Goal: Task Accomplishment & Management: Use online tool/utility

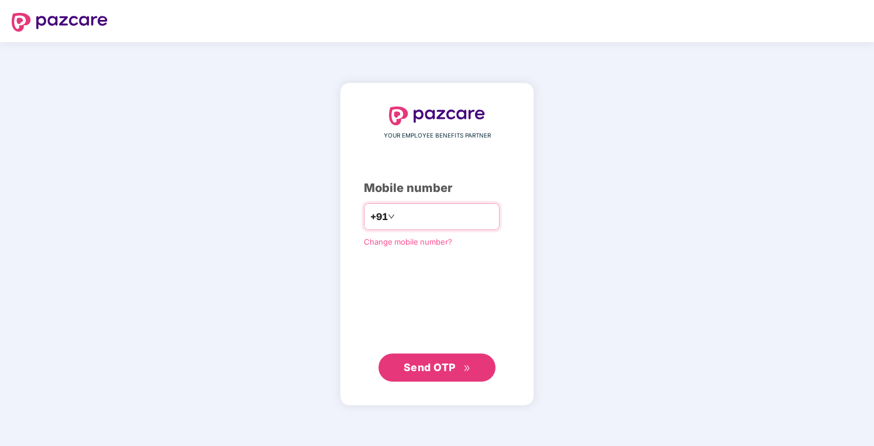
click at [444, 215] on input "number" at bounding box center [445, 216] width 96 height 19
click at [454, 218] on input "number" at bounding box center [445, 216] width 96 height 19
type input "**********"
click at [434, 369] on span "Send OTP" at bounding box center [430, 367] width 52 height 12
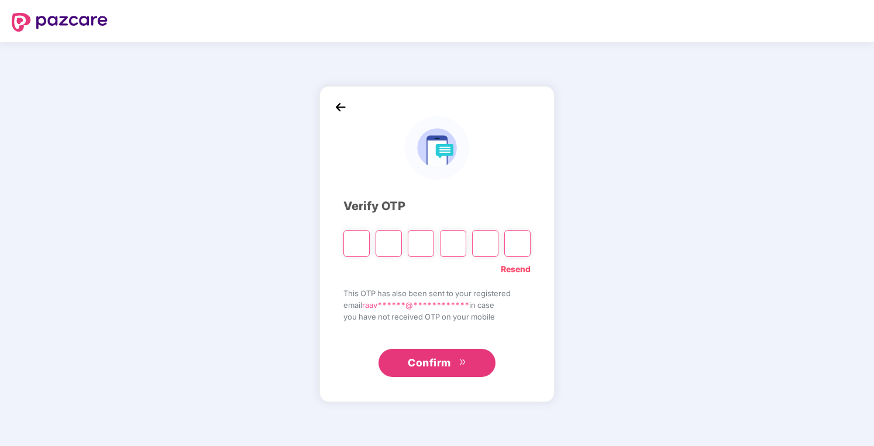
type input "*"
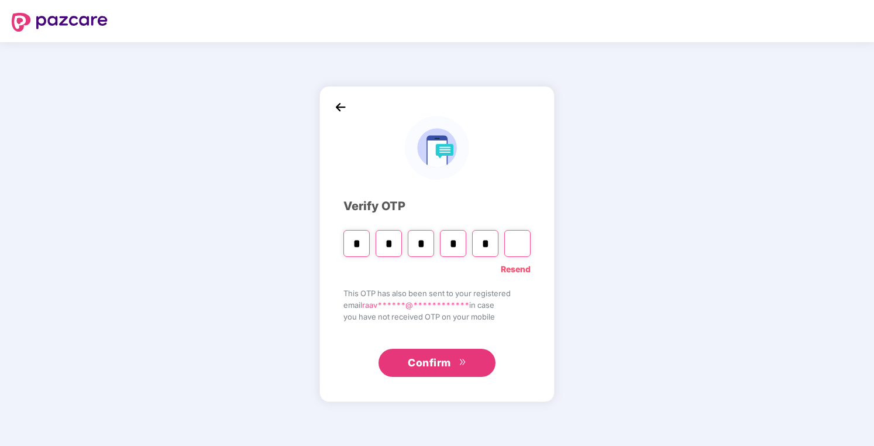
type input "*"
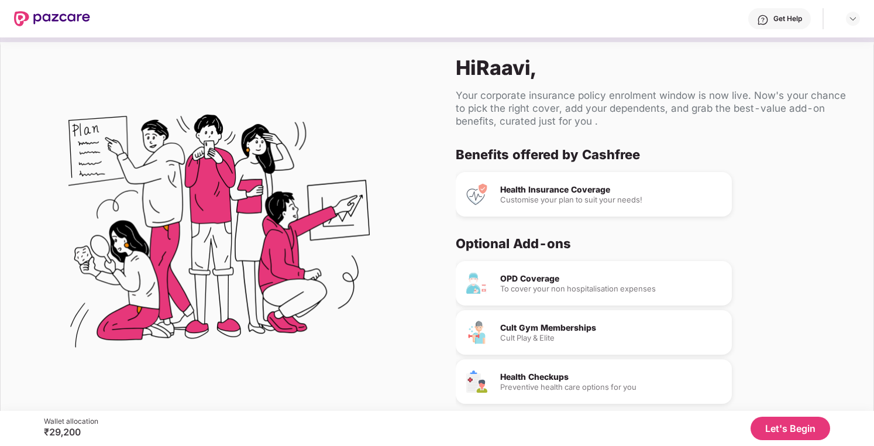
click at [570, 201] on div "Customise your plan to suit your needs!" at bounding box center [611, 200] width 222 height 8
click at [795, 431] on button "Let's Begin" at bounding box center [791, 428] width 80 height 23
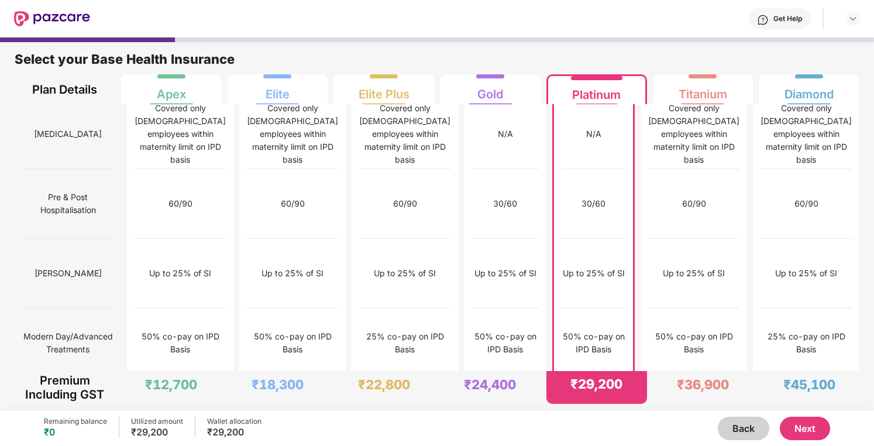
scroll to position [1153, 0]
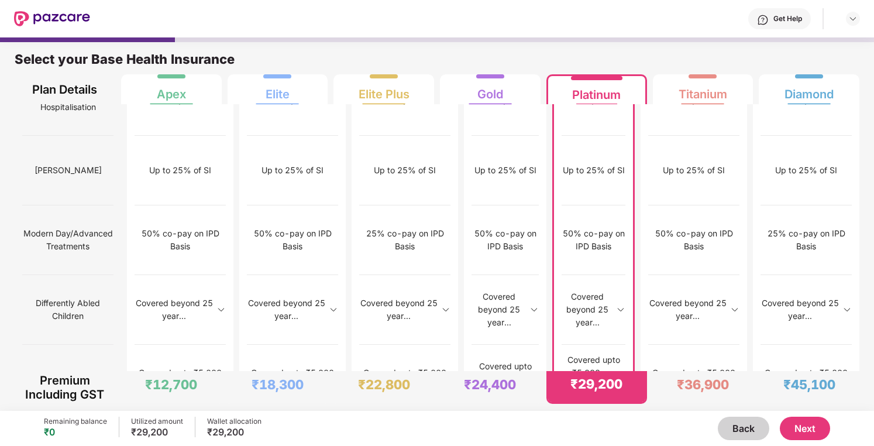
click at [739, 430] on button "Back" at bounding box center [744, 428] width 52 height 23
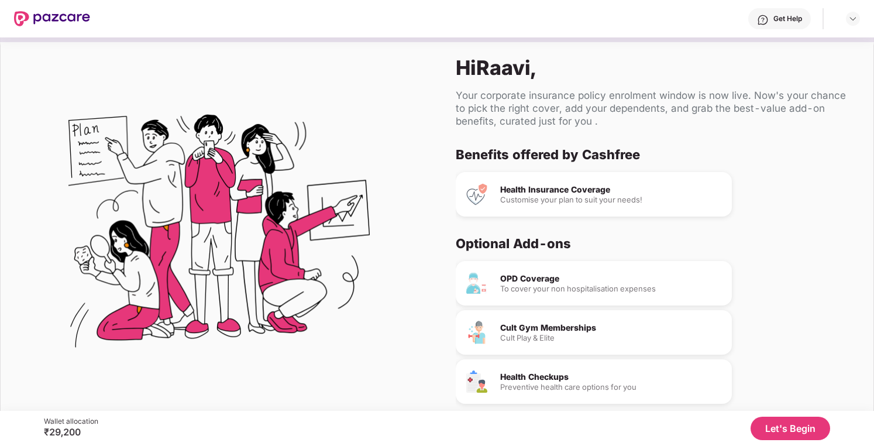
scroll to position [49, 0]
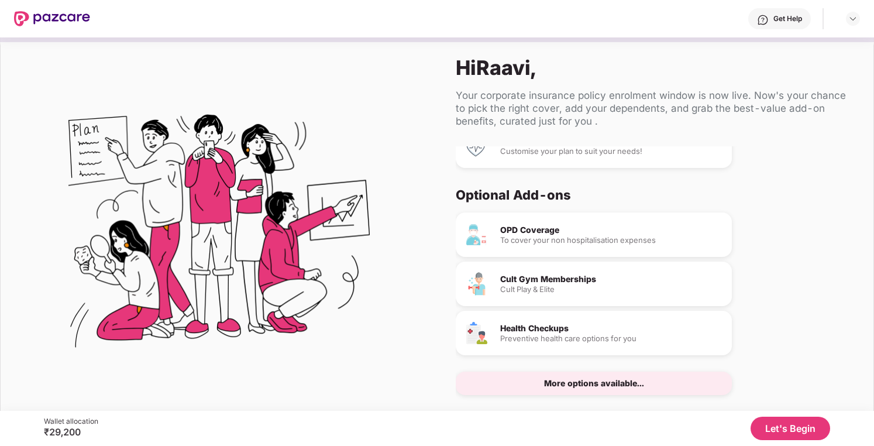
click at [592, 382] on div "More options available..." at bounding box center [594, 383] width 100 height 8
click at [660, 389] on div "More options available..." at bounding box center [594, 383] width 276 height 23
click at [771, 430] on button "Let's Begin" at bounding box center [791, 428] width 80 height 23
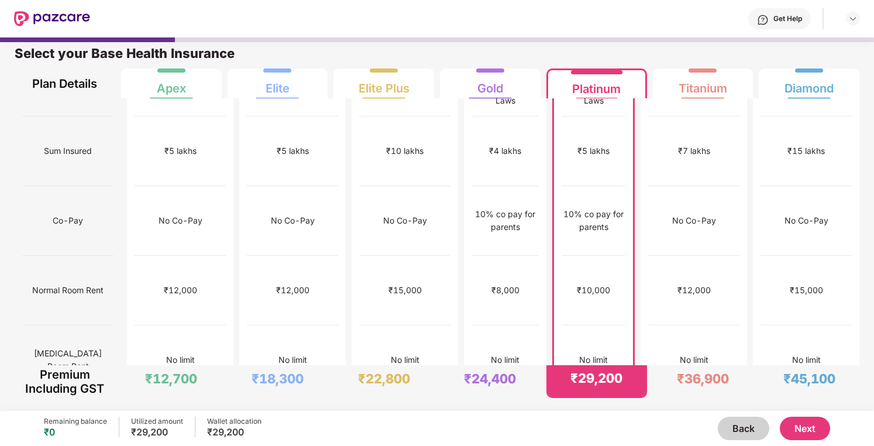
scroll to position [0, 0]
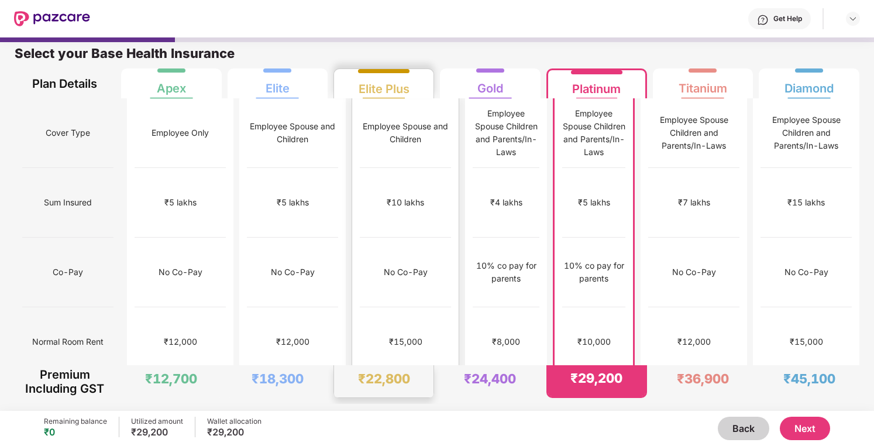
click at [370, 238] on div "No Co-Pay" at bounding box center [405, 273] width 91 height 70
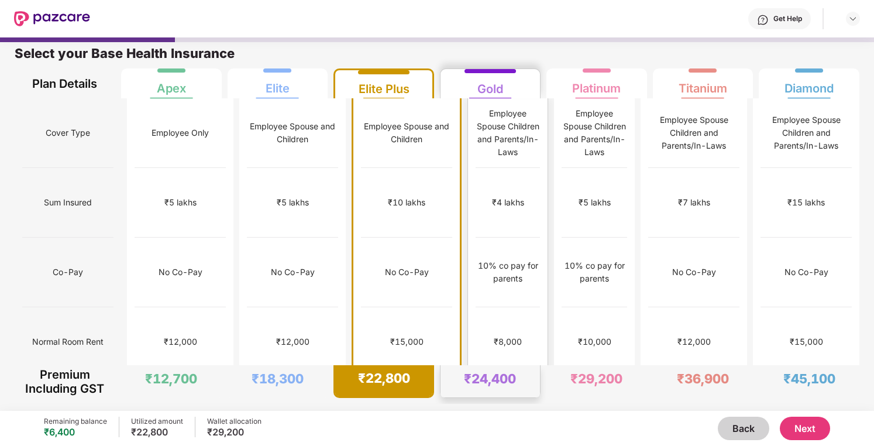
click at [476, 238] on div "10% co pay for parents" at bounding box center [508, 273] width 64 height 70
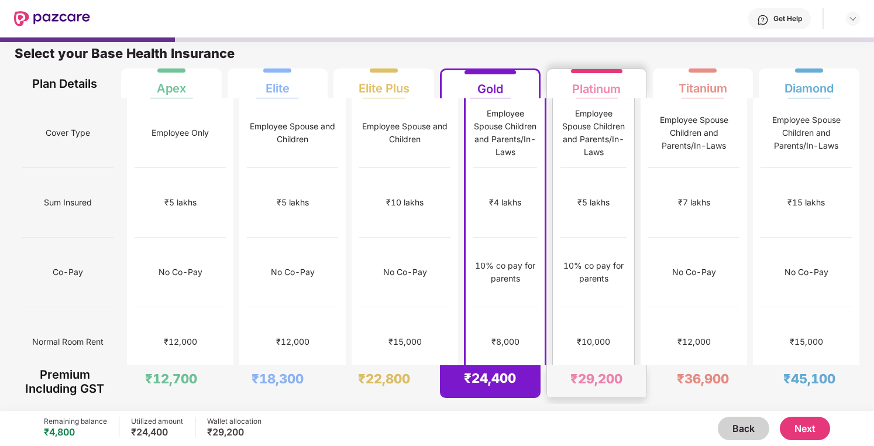
click at [592, 259] on div "10% co pay for parents" at bounding box center [594, 272] width 66 height 26
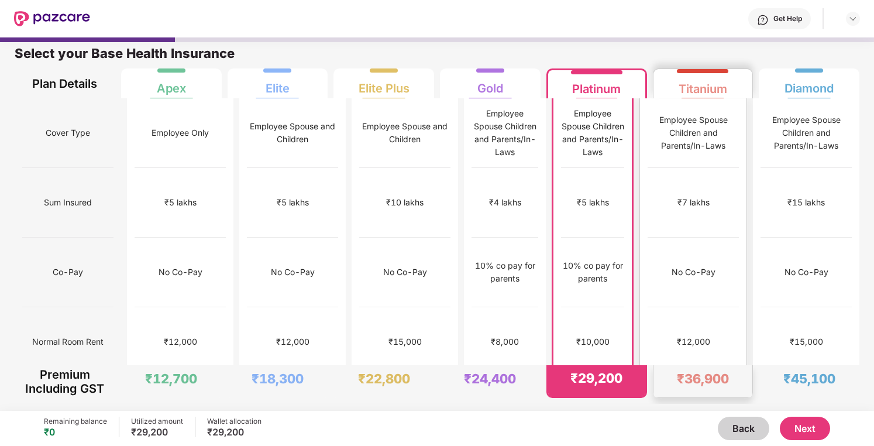
click at [683, 238] on div "No Co-Pay" at bounding box center [693, 273] width 91 height 70
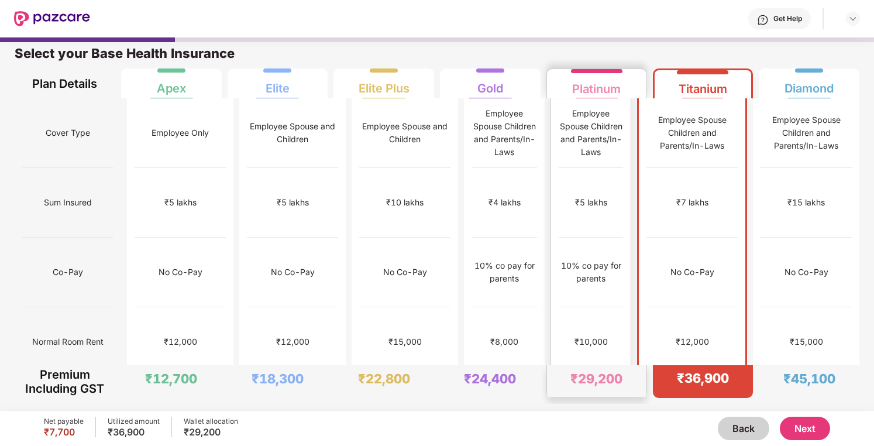
click at [605, 259] on div "10% co pay for parents" at bounding box center [591, 272] width 64 height 26
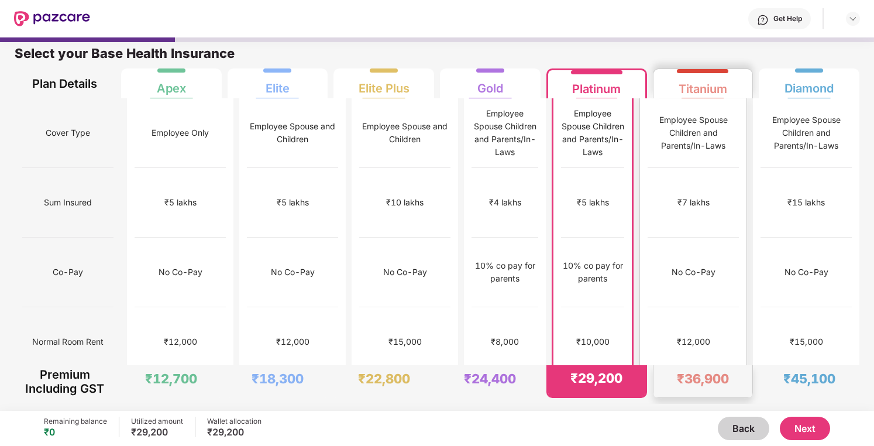
click at [689, 247] on div "No Co-Pay" at bounding box center [693, 273] width 91 height 70
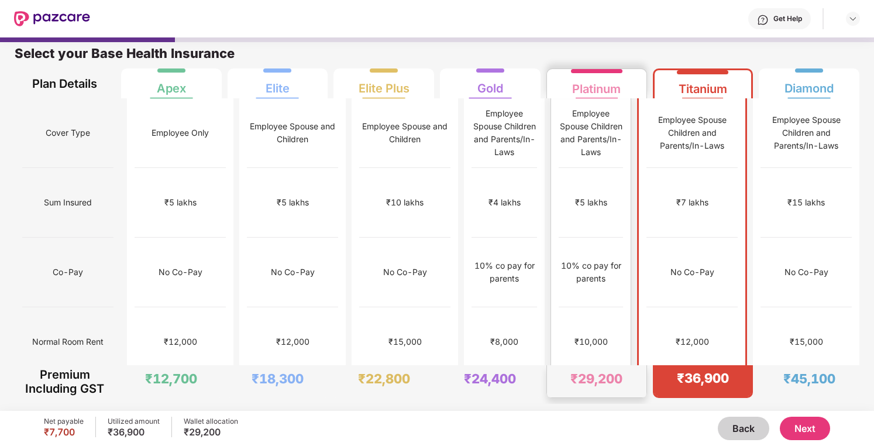
click at [590, 259] on div "10% co pay for parents" at bounding box center [591, 272] width 64 height 26
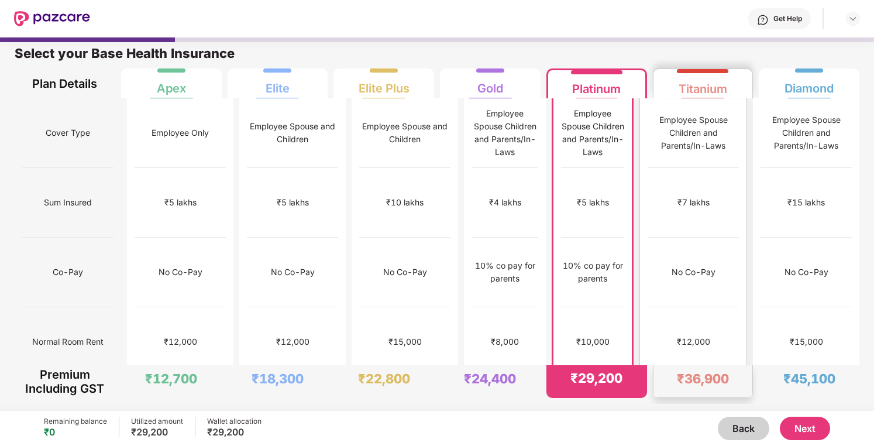
click at [696, 253] on div "No Co-Pay" at bounding box center [693, 273] width 91 height 70
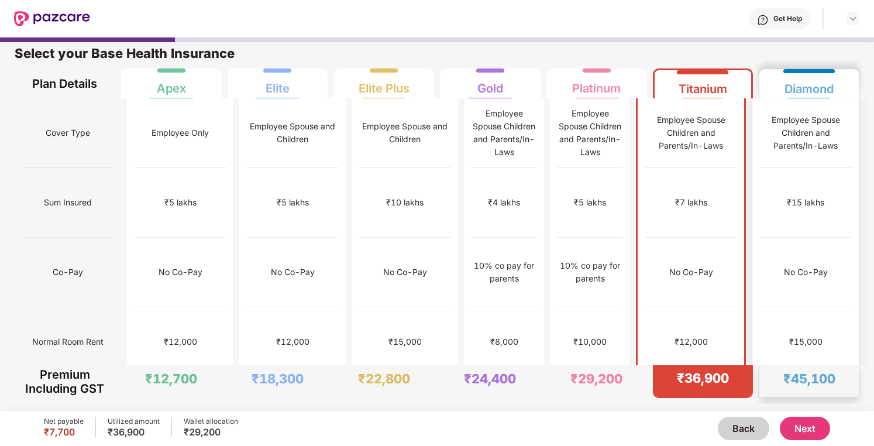
click at [795, 266] on div "No Co-Pay" at bounding box center [806, 272] width 44 height 13
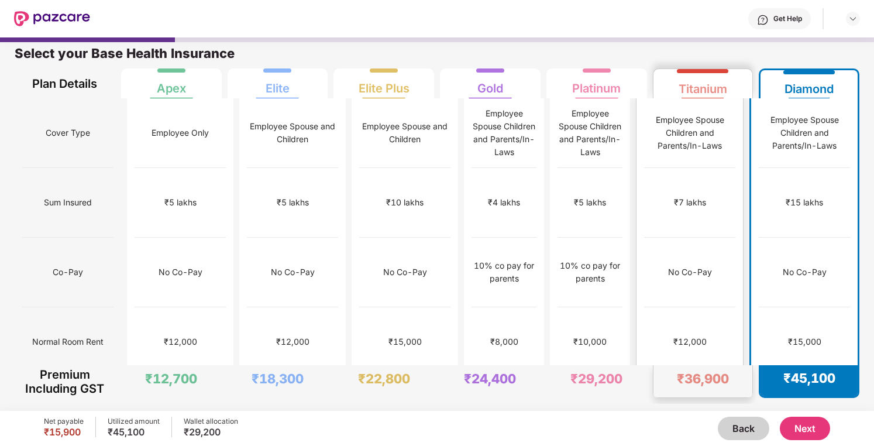
click at [689, 256] on div "No Co-Pay" at bounding box center [689, 273] width 91 height 70
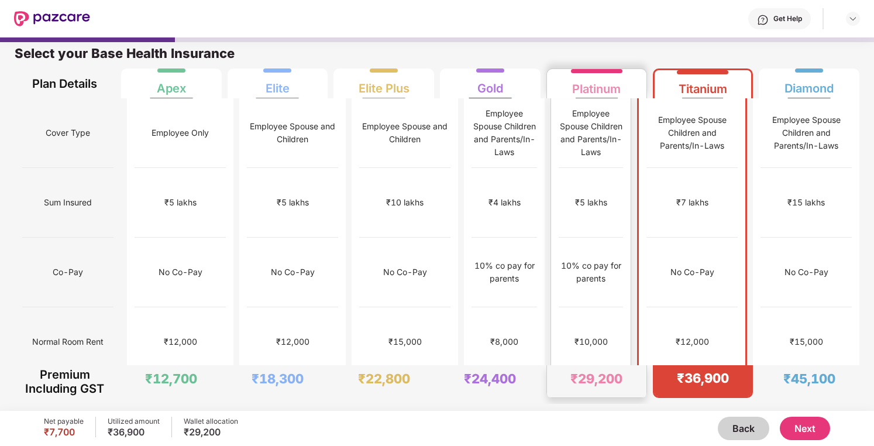
click at [597, 262] on div "10% co pay for parents" at bounding box center [591, 273] width 64 height 70
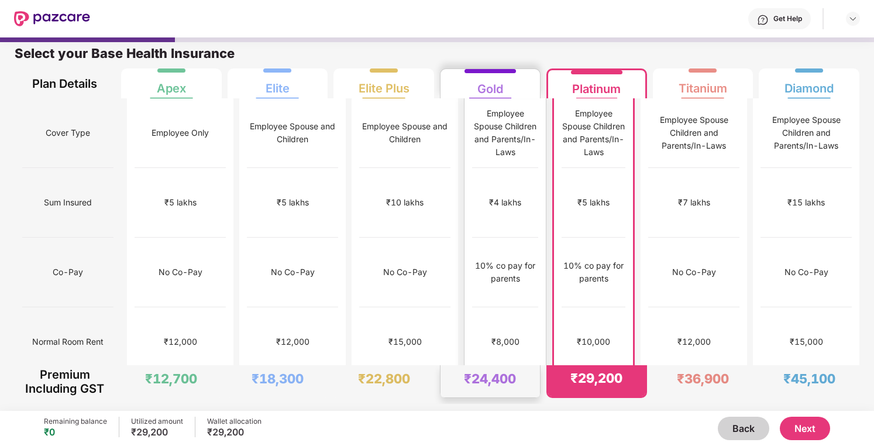
click at [513, 262] on div "10% co pay for parents" at bounding box center [505, 273] width 66 height 70
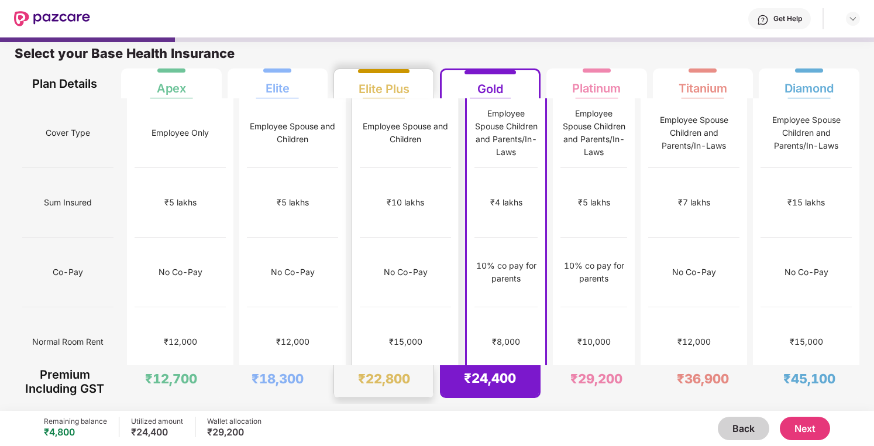
click at [381, 253] on div "No Co-Pay" at bounding box center [405, 273] width 91 height 70
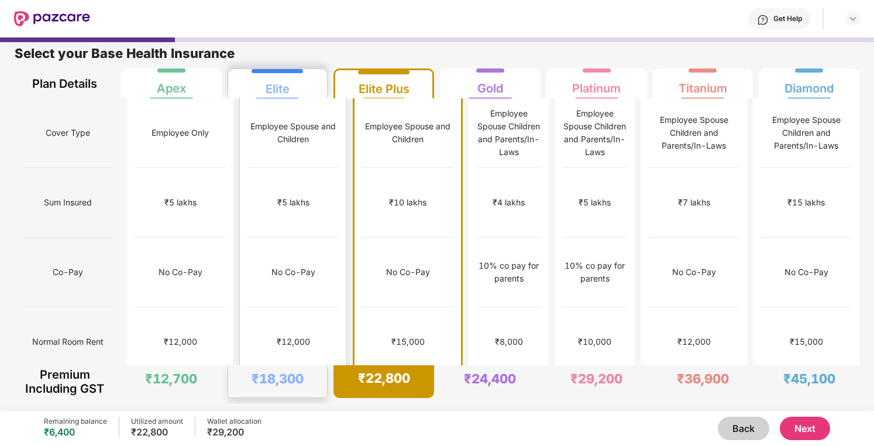
click at [297, 260] on div "No Co-Pay" at bounding box center [293, 273] width 91 height 70
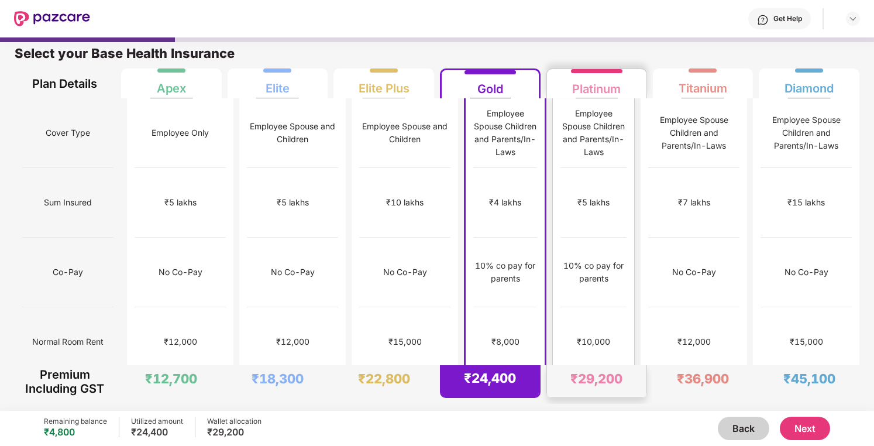
click at [561, 307] on div "₹10,000" at bounding box center [594, 342] width 66 height 70
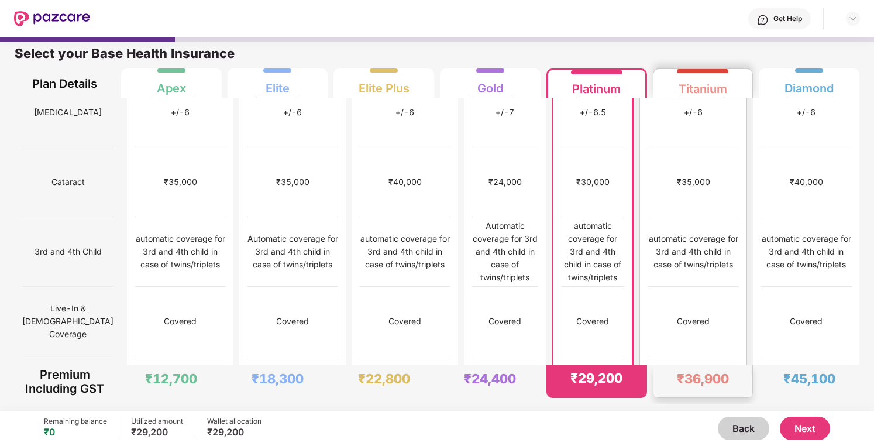
scroll to position [579, 0]
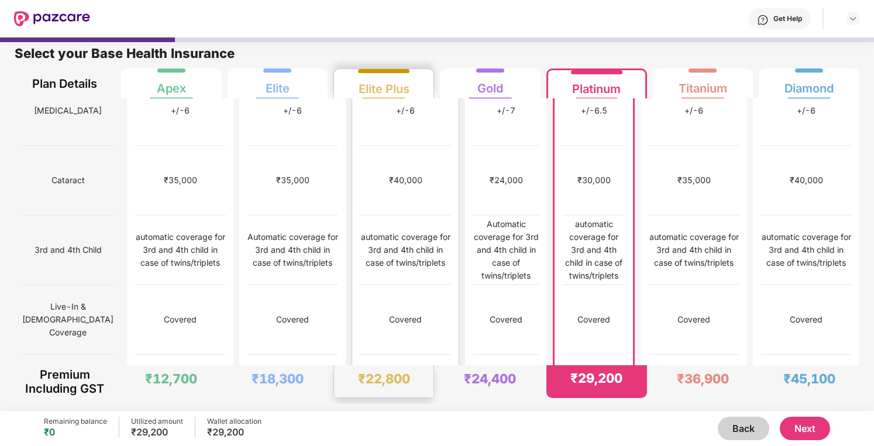
click at [442, 385] on img at bounding box center [446, 389] width 9 height 9
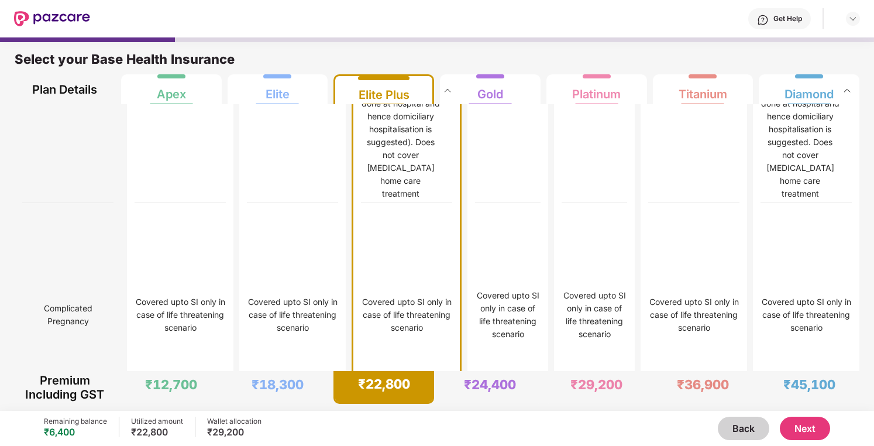
scroll to position [2820, 0]
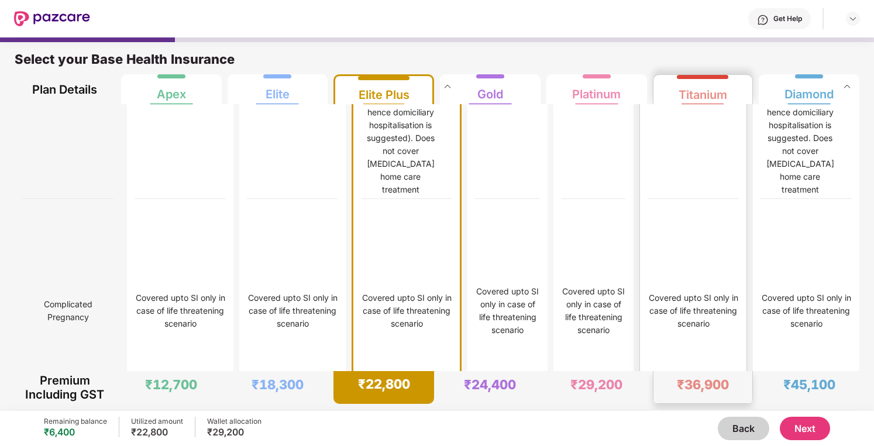
click at [712, 199] on div "Not covered" at bounding box center [693, 87] width 91 height 224
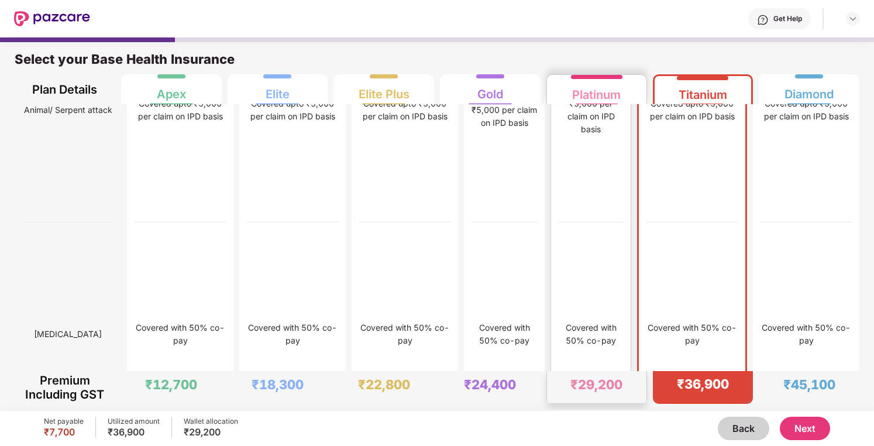
scroll to position [4591, 0]
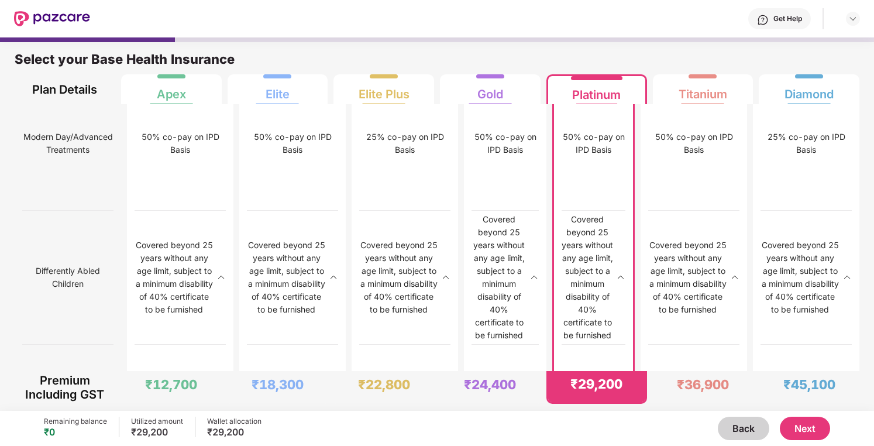
scroll to position [6, 0]
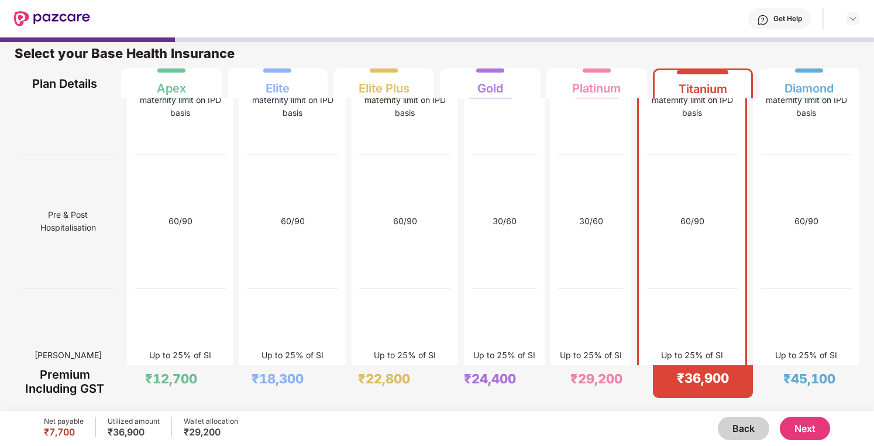
scroll to position [2072, 0]
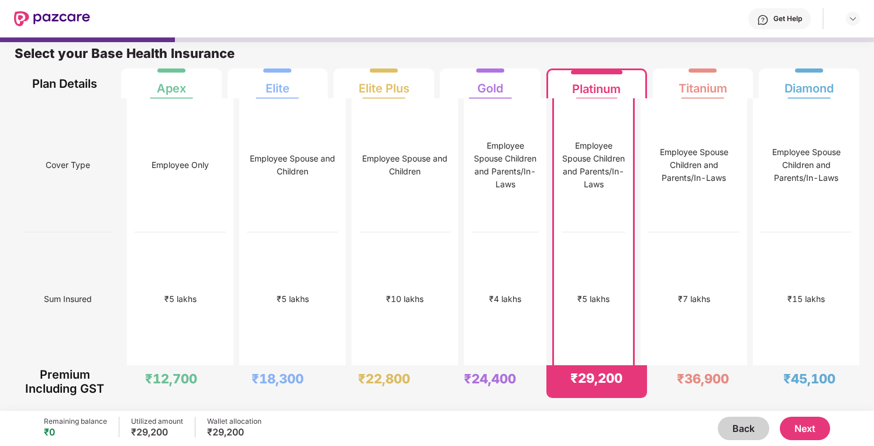
scroll to position [0, 0]
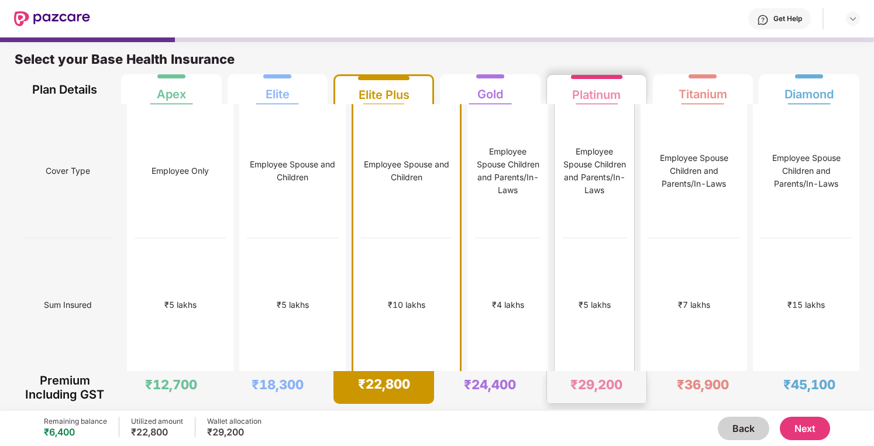
click at [627, 301] on div "₹5 lakhs" at bounding box center [595, 305] width 64 height 134
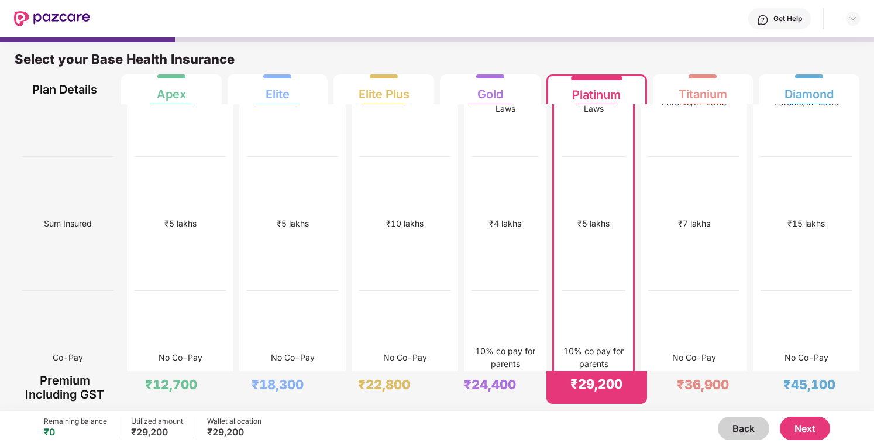
scroll to position [77, 0]
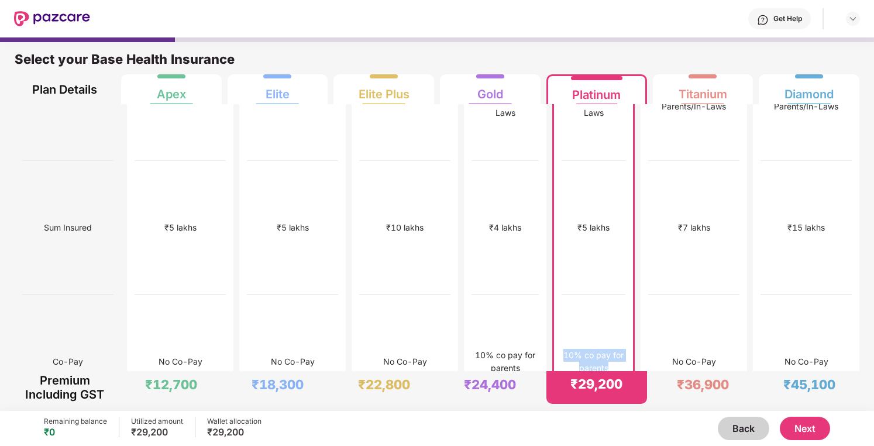
drag, startPoint x: 617, startPoint y: 312, endPoint x: 552, endPoint y: 291, distance: 68.1
copy div "10% co pay for parents"
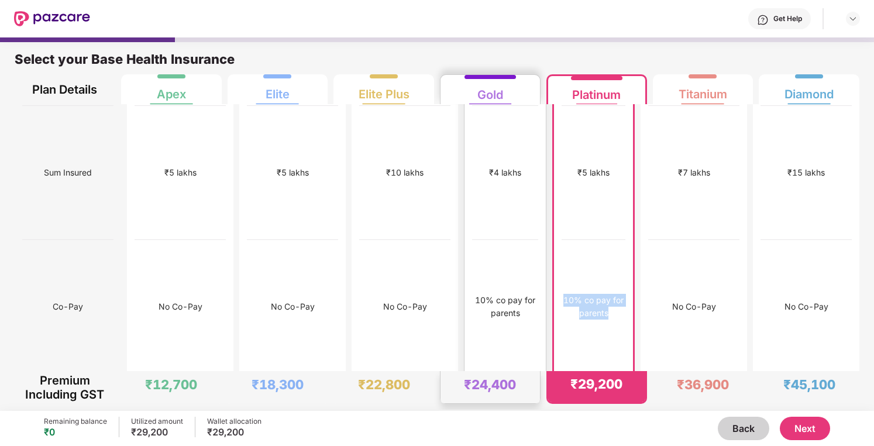
scroll to position [137, 0]
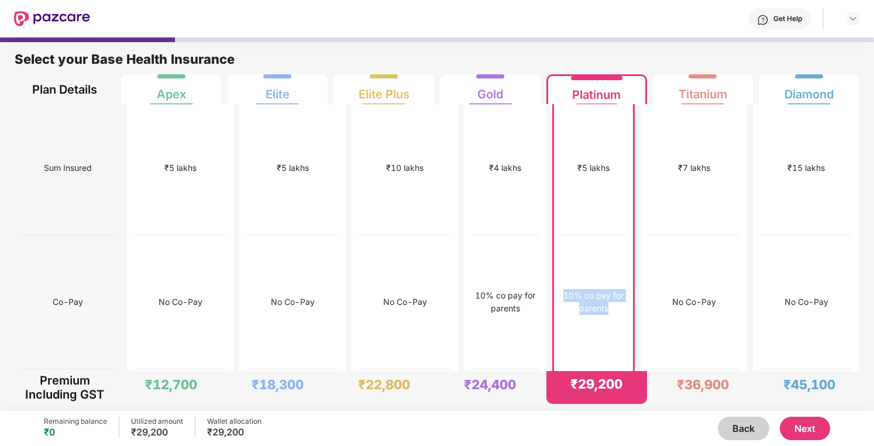
click at [605, 289] on div "10% co pay for parents" at bounding box center [594, 302] width 64 height 26
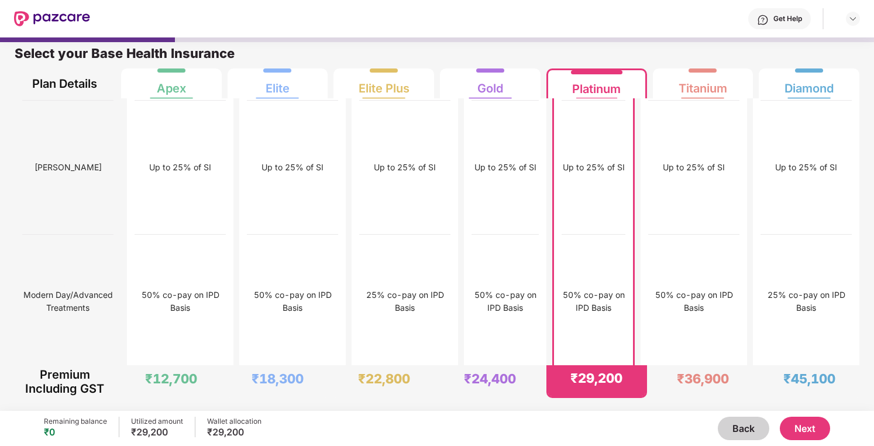
scroll to position [2263, 0]
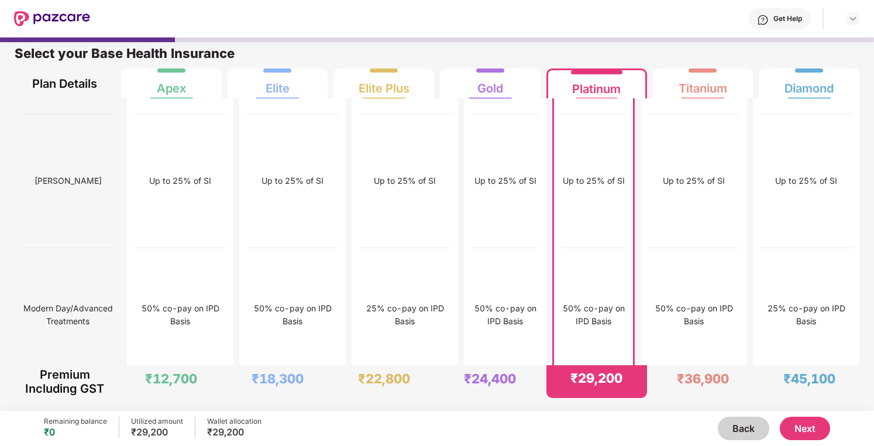
drag, startPoint x: 632, startPoint y: 282, endPoint x: 552, endPoint y: 269, distance: 80.5
copy div "Covered upto 30k on IPD basis"
drag, startPoint x: 101, startPoint y: 286, endPoint x: 22, endPoint y: 265, distance: 81.8
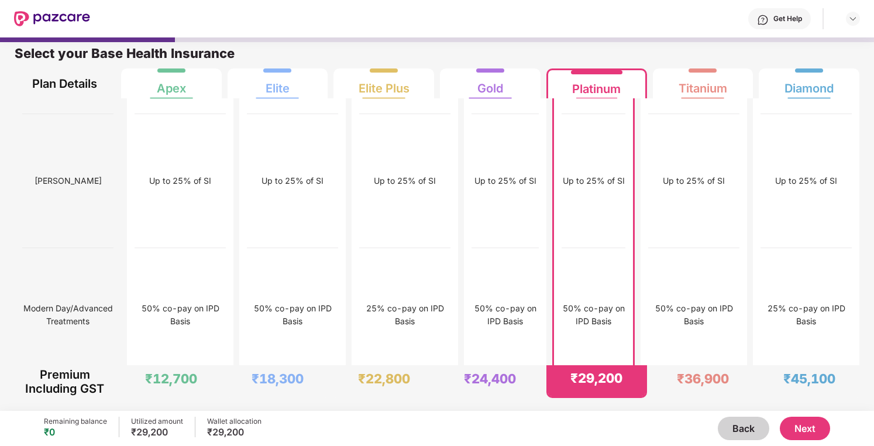
copy span "Mental Illness / Psychiatric treatments"
drag, startPoint x: 630, startPoint y: 279, endPoint x: 554, endPoint y: 263, distance: 77.6
copy div "Covered upto 30k on IPD basis"
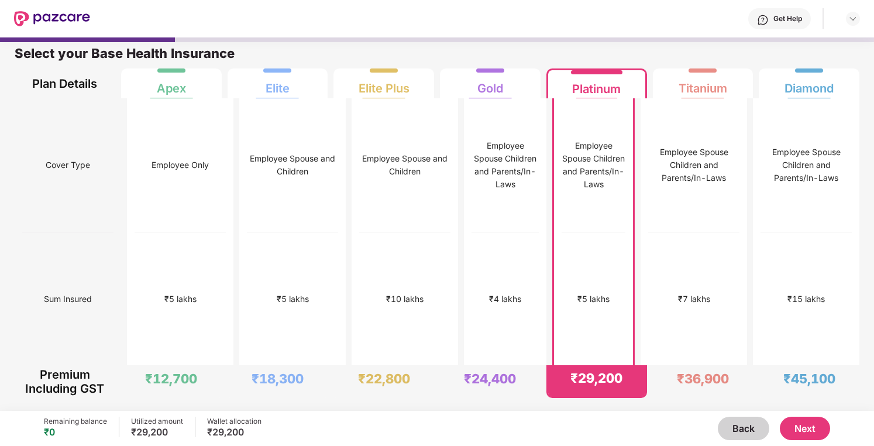
scroll to position [0, 0]
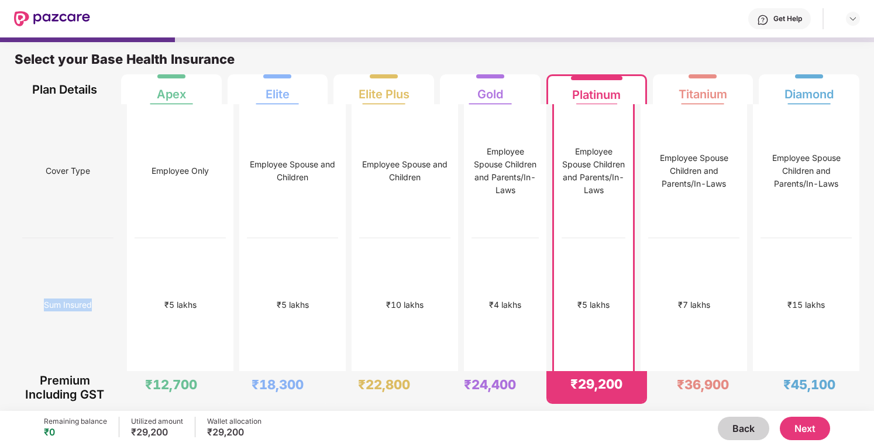
drag, startPoint x: 99, startPoint y: 270, endPoint x: 31, endPoint y: 268, distance: 67.9
click at [31, 268] on div "Sum Insured" at bounding box center [67, 305] width 91 height 134
copy span "Sum Insured"
click at [580, 238] on div "₹5 lakhs" at bounding box center [594, 305] width 64 height 134
click at [670, 54] on div "Select your Base Health Insurance" at bounding box center [437, 62] width 845 height 23
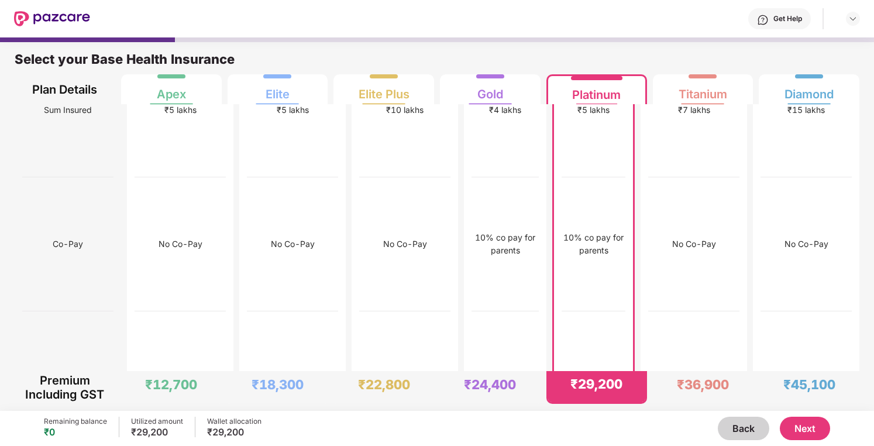
scroll to position [195, 0]
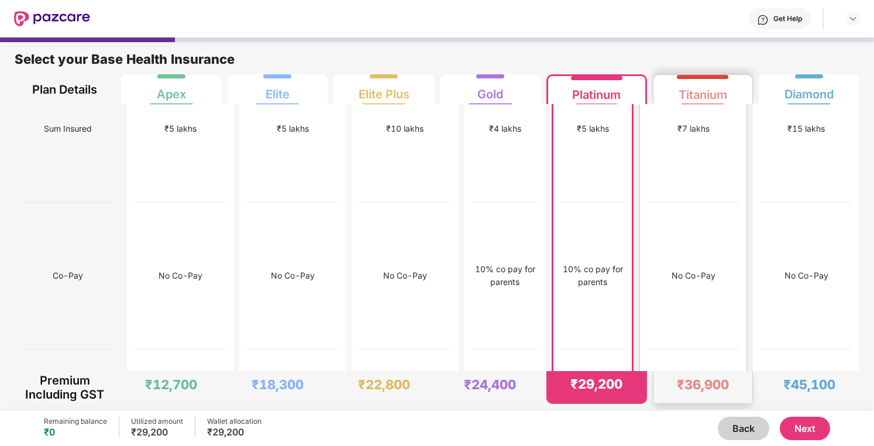
click at [726, 349] on div "₹12,000" at bounding box center [693, 422] width 91 height 147
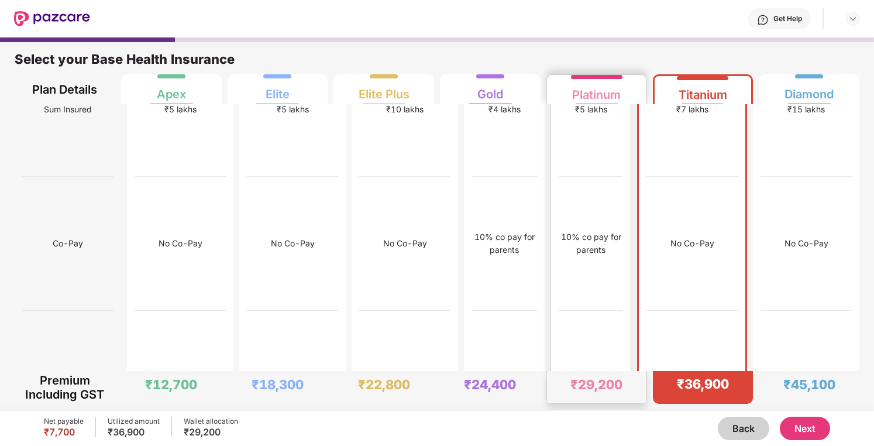
click at [609, 223] on div "10% co pay for parents" at bounding box center [591, 244] width 64 height 134
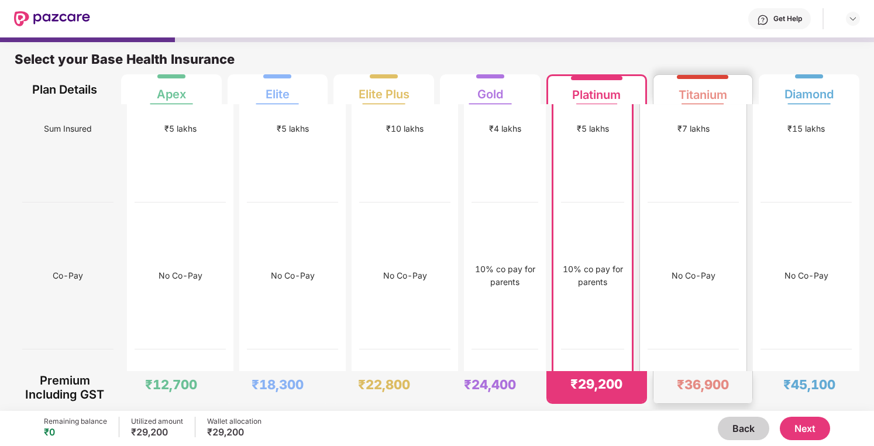
click at [702, 218] on div "No Co-Pay" at bounding box center [693, 276] width 91 height 147
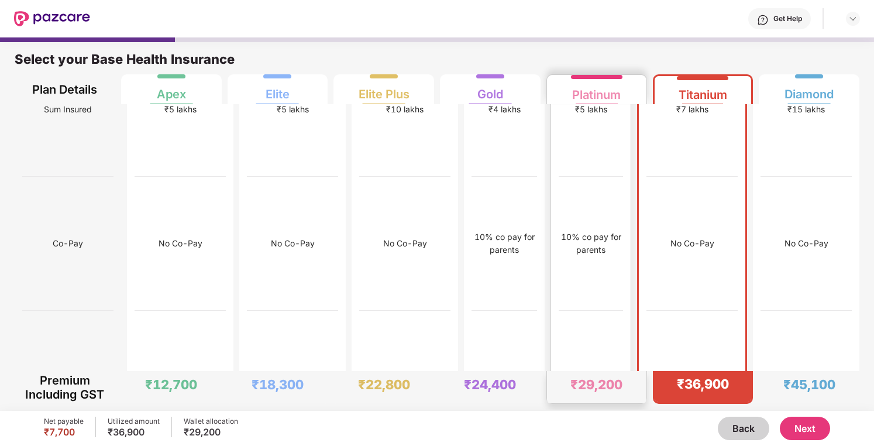
click at [584, 221] on div "10% co pay for parents" at bounding box center [591, 244] width 64 height 134
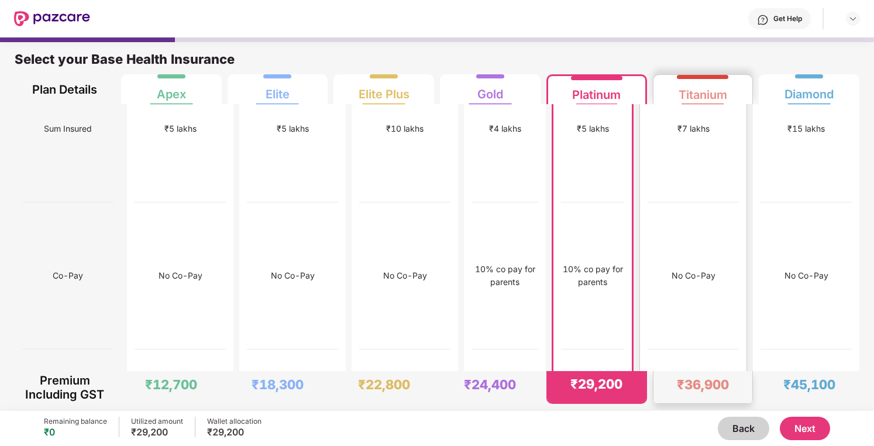
click at [681, 213] on div "No Co-Pay" at bounding box center [693, 276] width 91 height 147
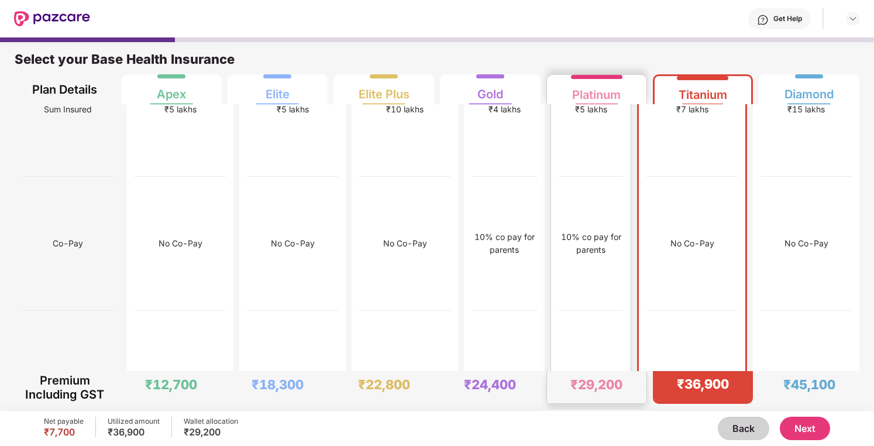
click at [619, 231] on div "10% co pay for parents" at bounding box center [591, 244] width 64 height 134
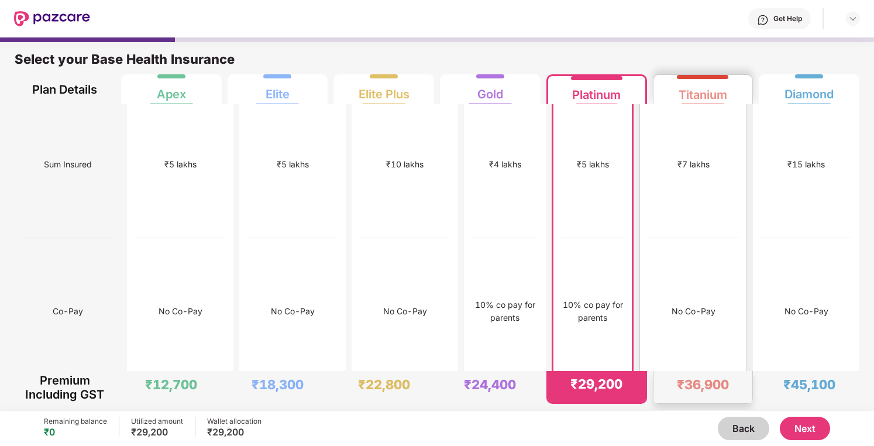
scroll to position [161, 0]
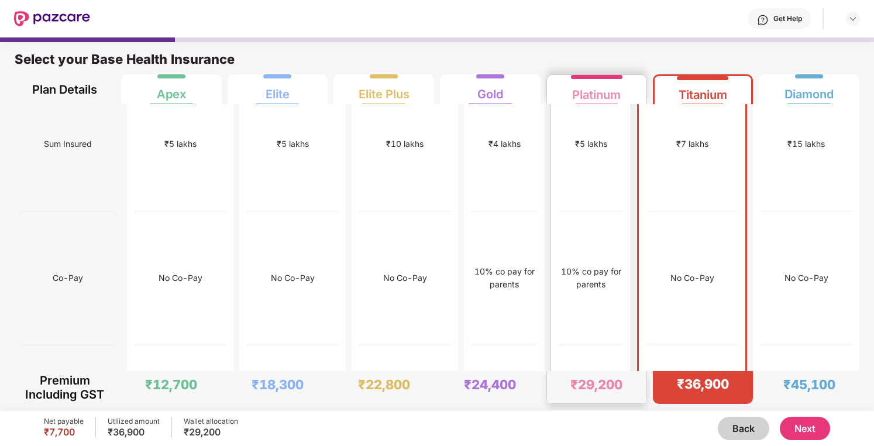
click at [601, 345] on div "₹10,000" at bounding box center [591, 412] width 64 height 134
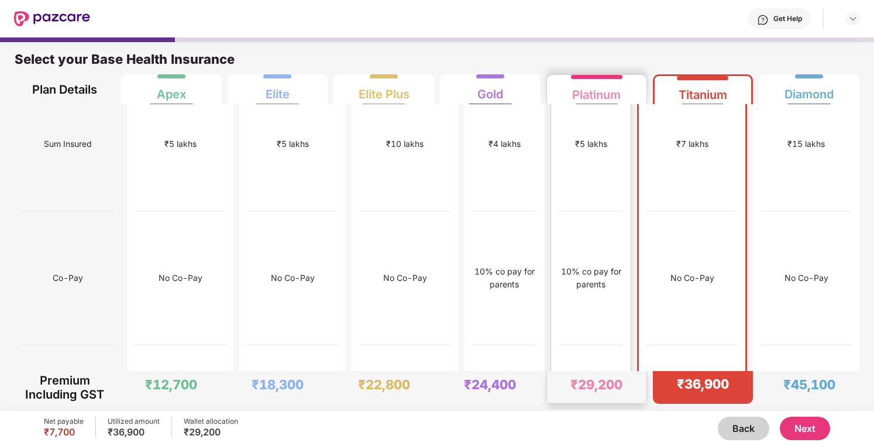
scroll to position [0, 0]
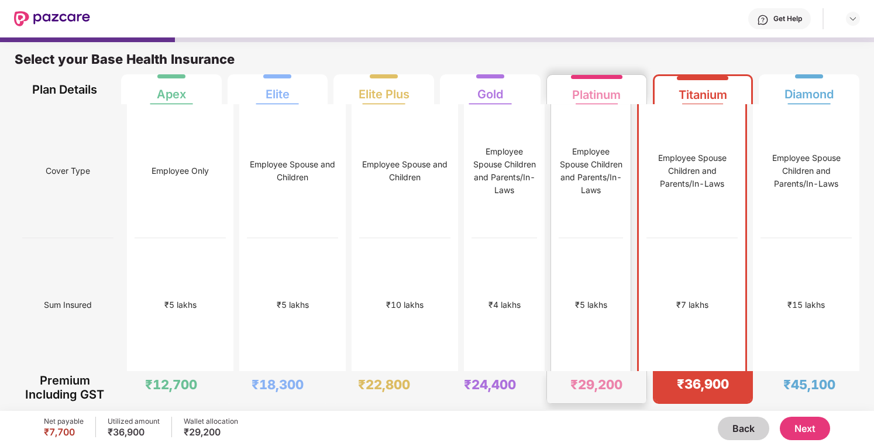
click at [600, 294] on div "₹5 lakhs" at bounding box center [591, 305] width 64 height 134
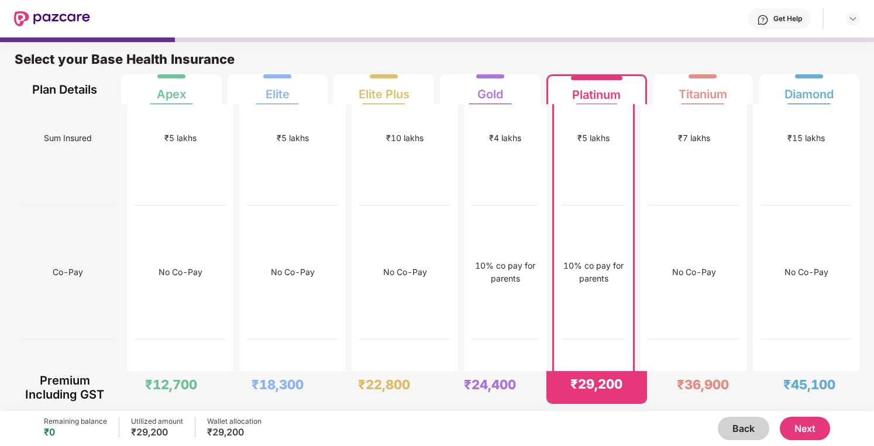
scroll to position [167, 0]
